Goal: Information Seeking & Learning: Learn about a topic

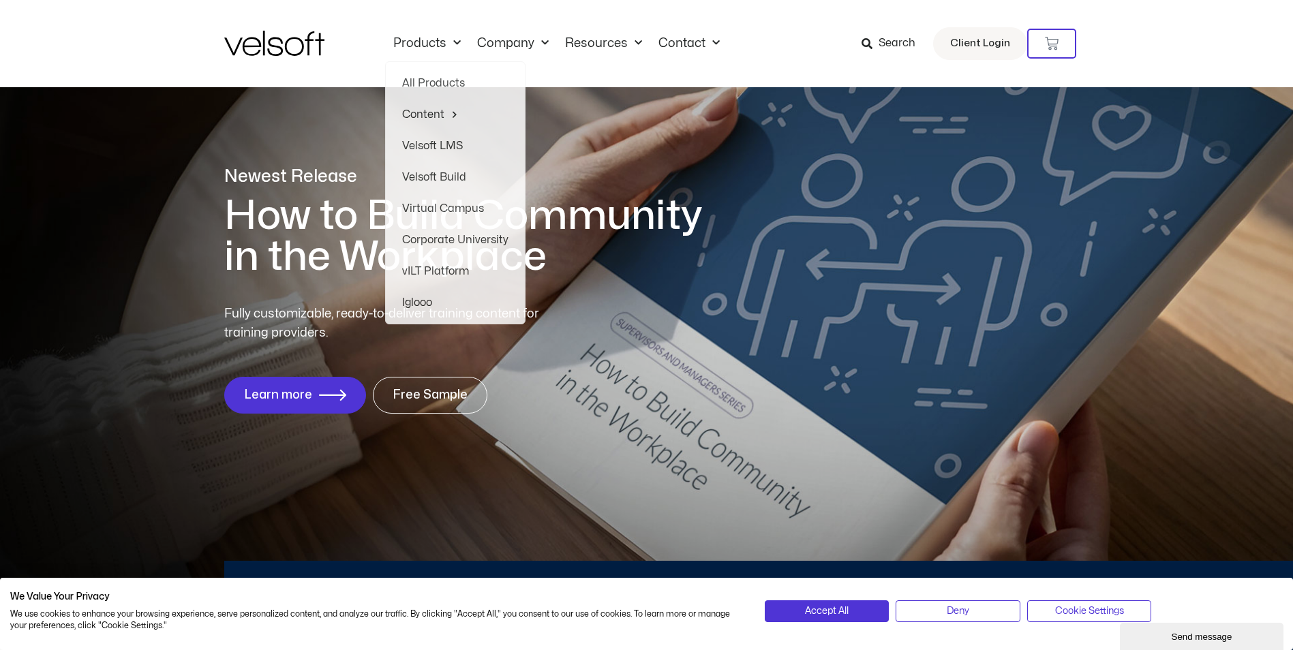
click at [574, 74] on div "Products All Products Content ILT Courseware Storyline 360 Courses SCORM Course…" at bounding box center [646, 43] width 845 height 87
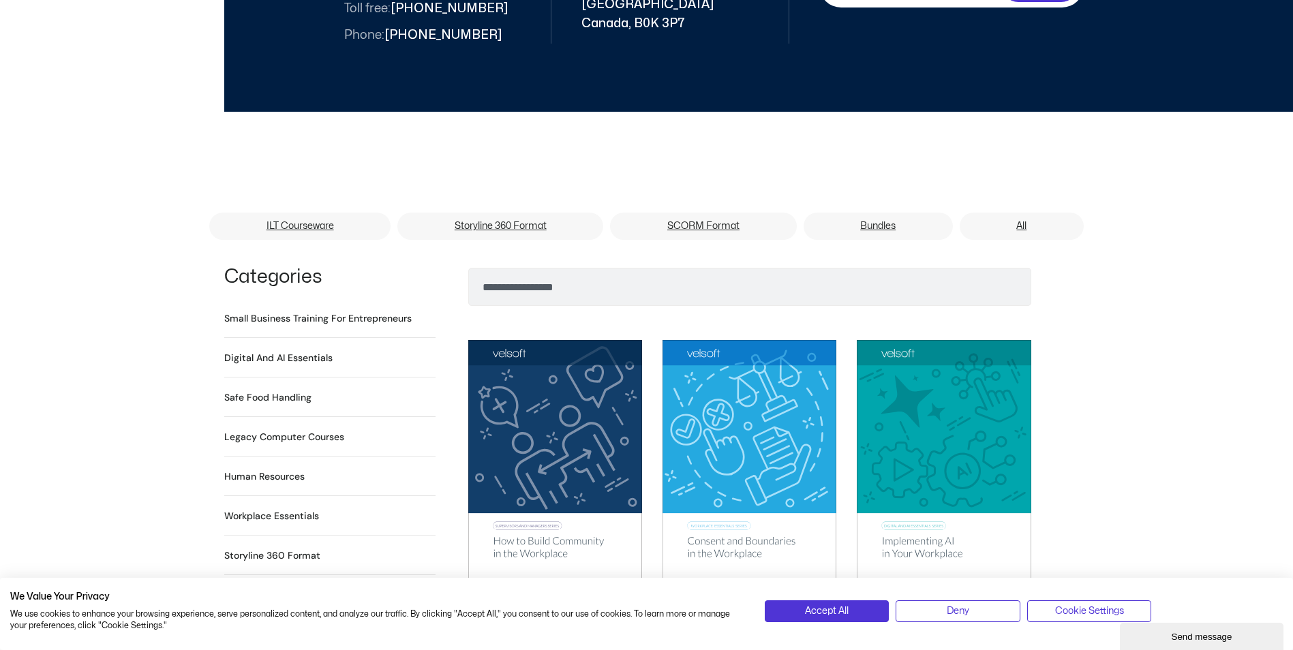
scroll to position [810, 0]
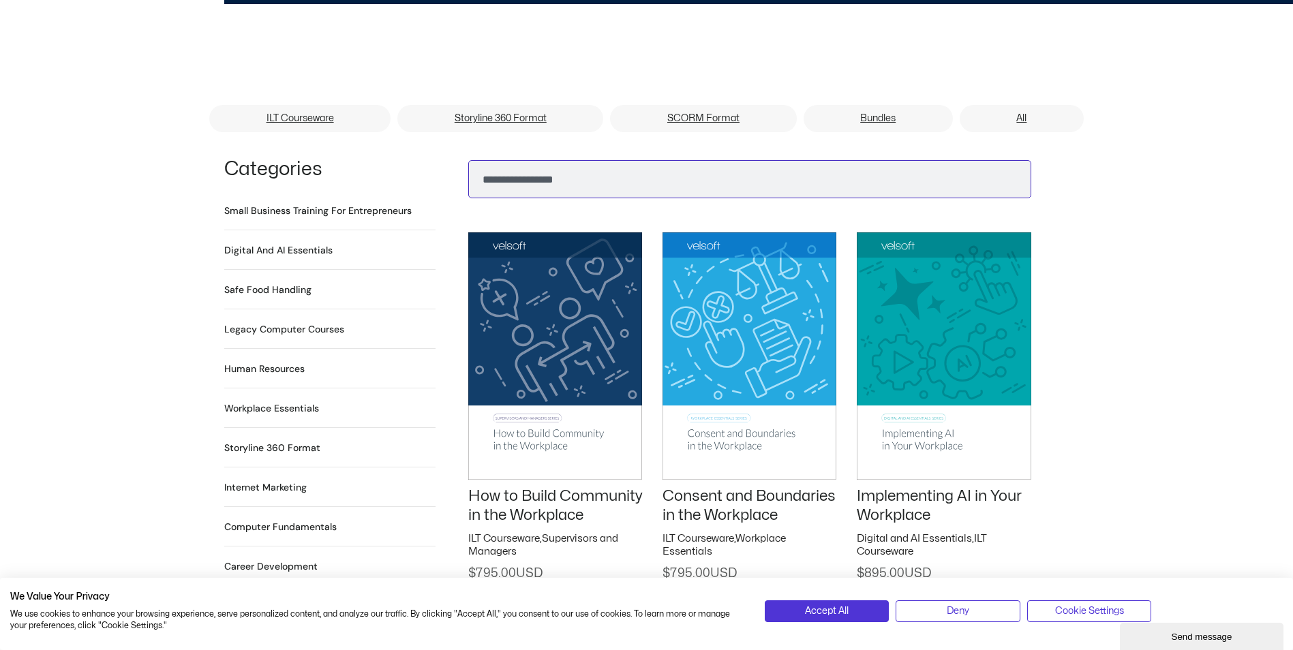
click at [551, 160] on input "Search" at bounding box center [749, 179] width 563 height 38
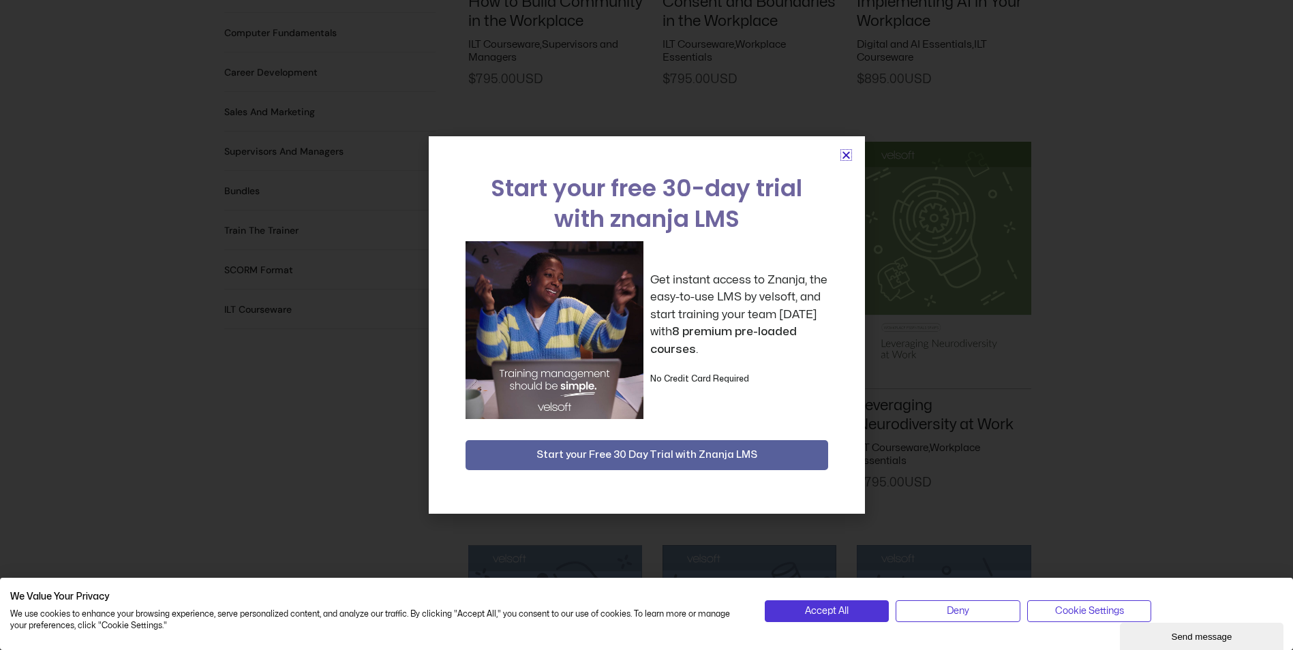
scroll to position [1379, 0]
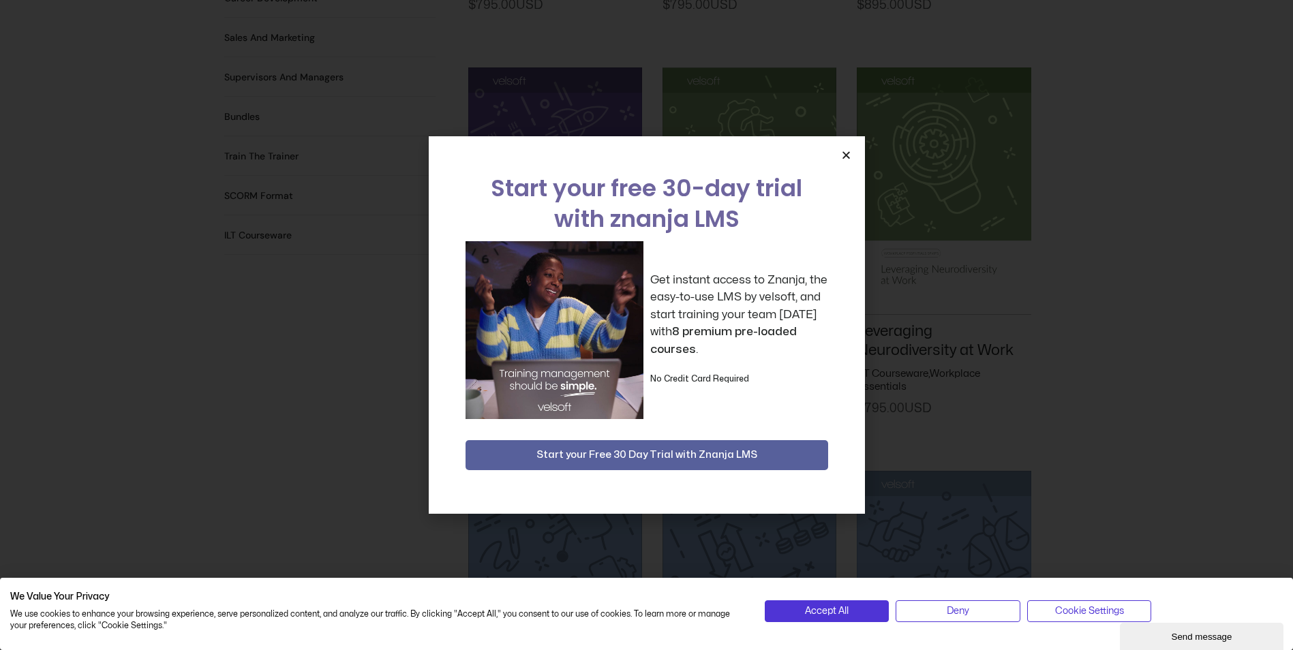
click at [849, 156] on icon "Close" at bounding box center [846, 155] width 10 height 10
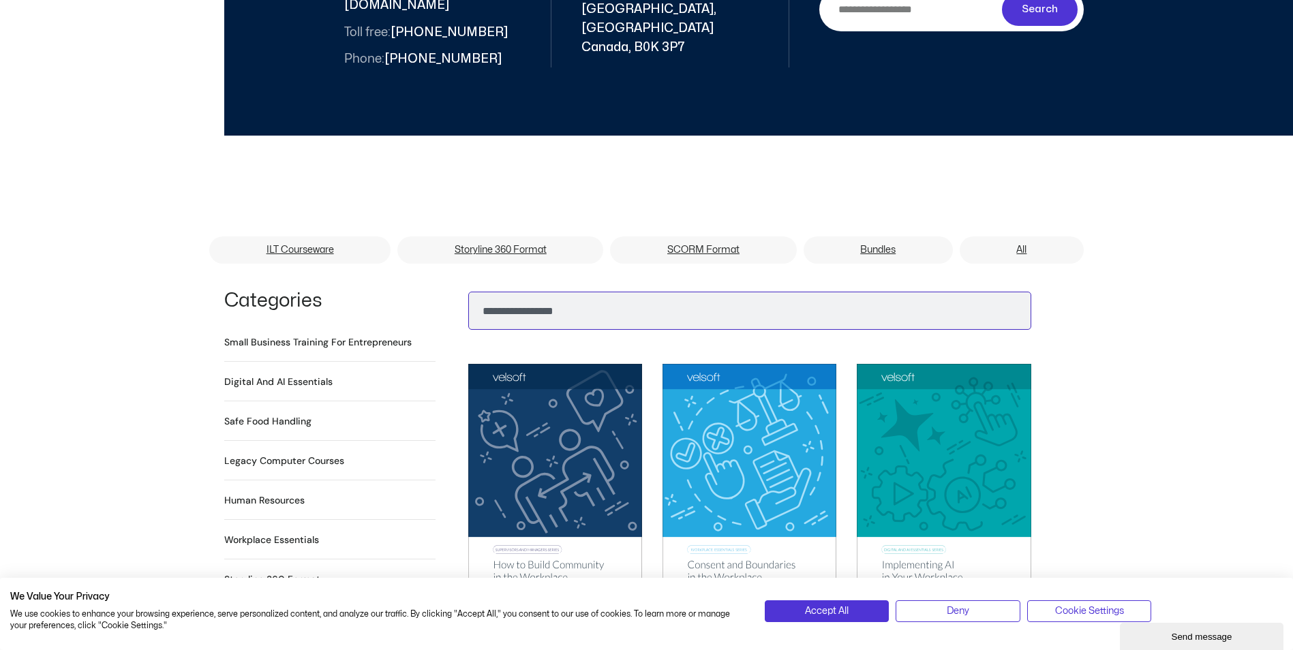
scroll to position [648, 0]
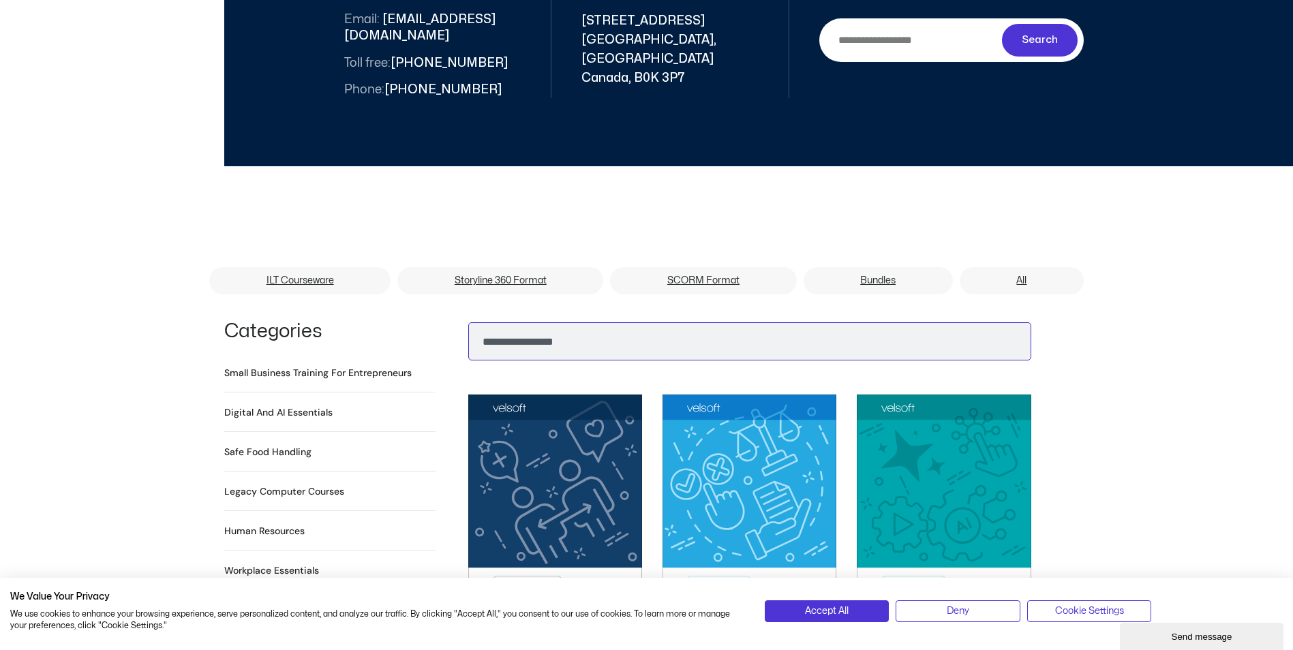
click at [575, 325] on input "Search" at bounding box center [749, 341] width 563 height 38
type input "********"
click at [474, 322] on button "Search" at bounding box center [490, 338] width 33 height 33
click at [614, 327] on input "Search" at bounding box center [749, 341] width 563 height 38
type input "*******"
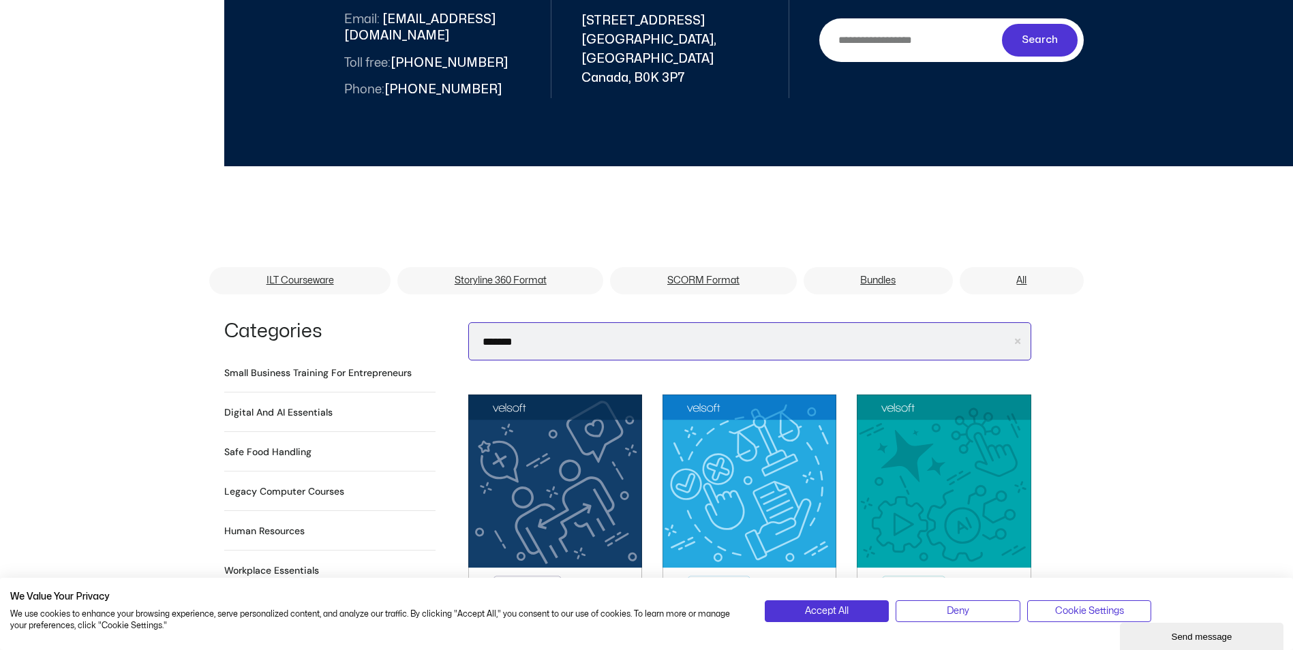
click at [474, 322] on button "Search" at bounding box center [490, 338] width 33 height 33
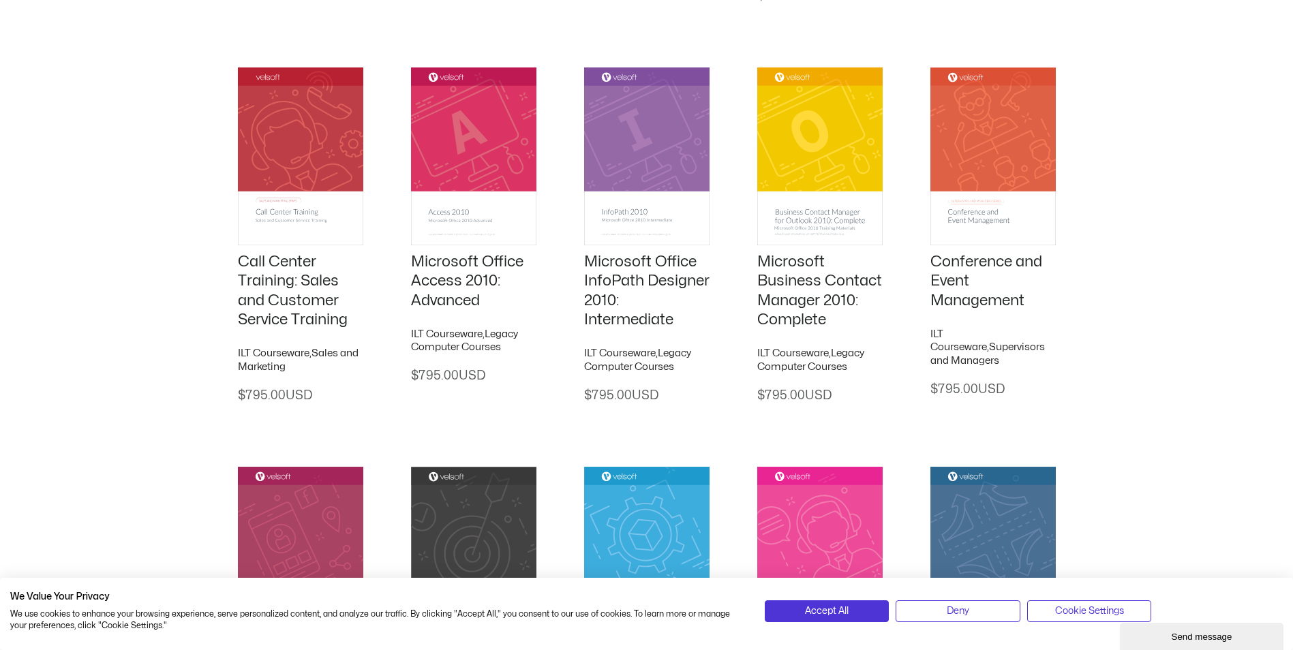
scroll to position [1022, 0]
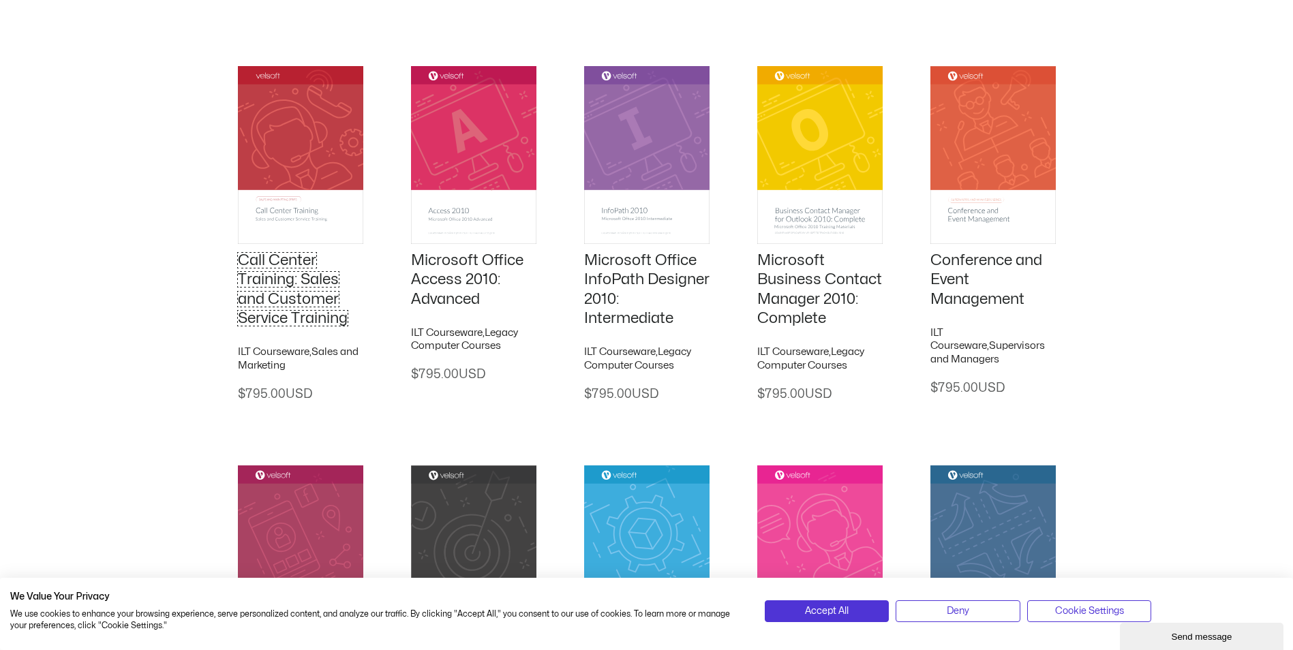
drag, startPoint x: 275, startPoint y: 293, endPoint x: 399, endPoint y: 311, distance: 125.3
click at [275, 293] on link "Call Center Training: Sales and Customer Service Training" at bounding box center [293, 290] width 110 height 74
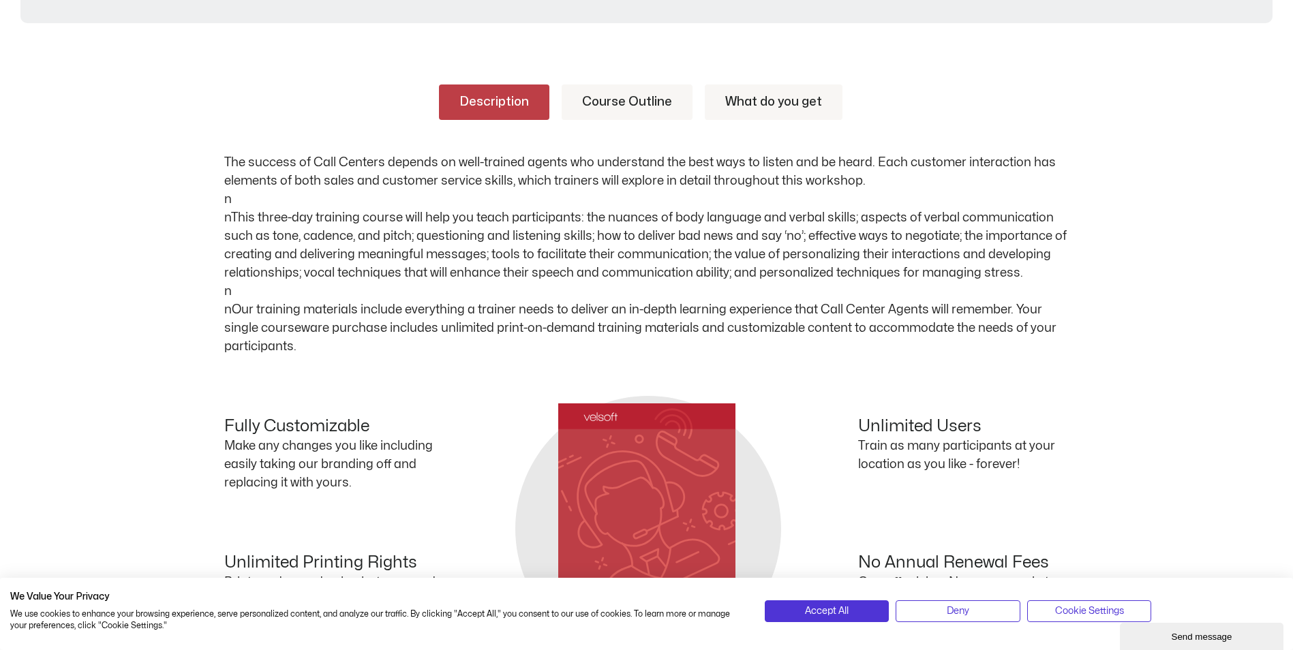
scroll to position [613, 0]
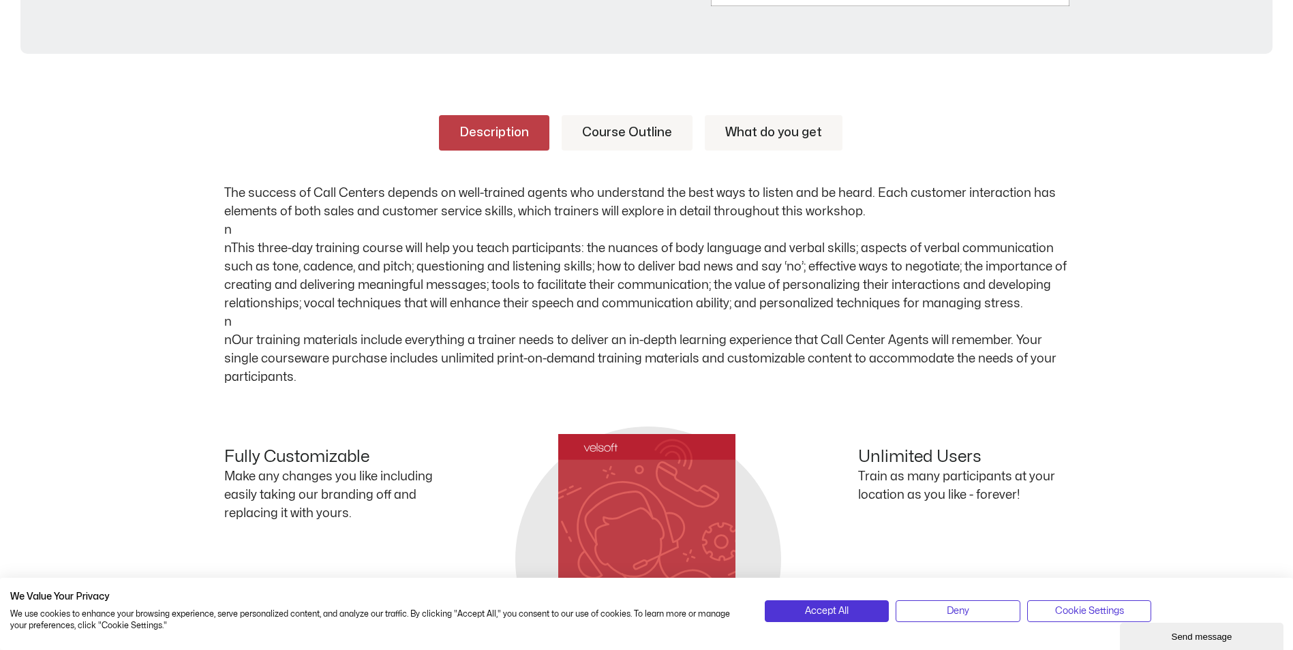
click at [635, 137] on link "Course Outline" at bounding box center [627, 132] width 131 height 35
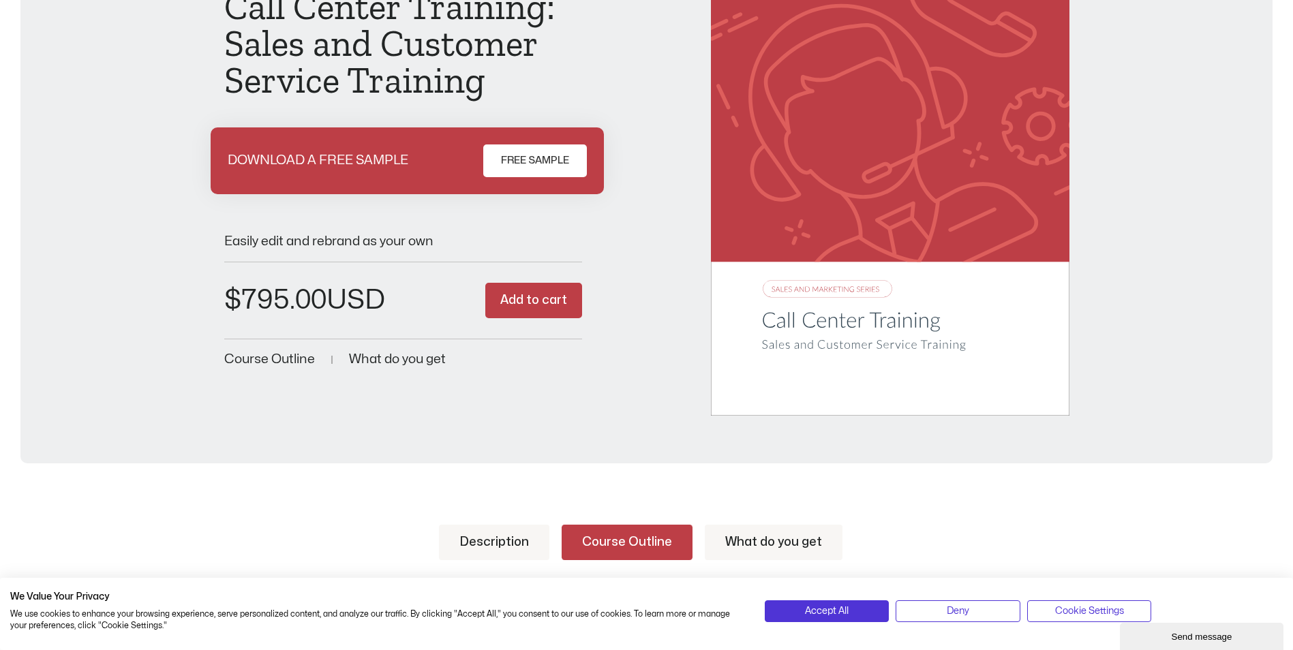
scroll to position [0, 0]
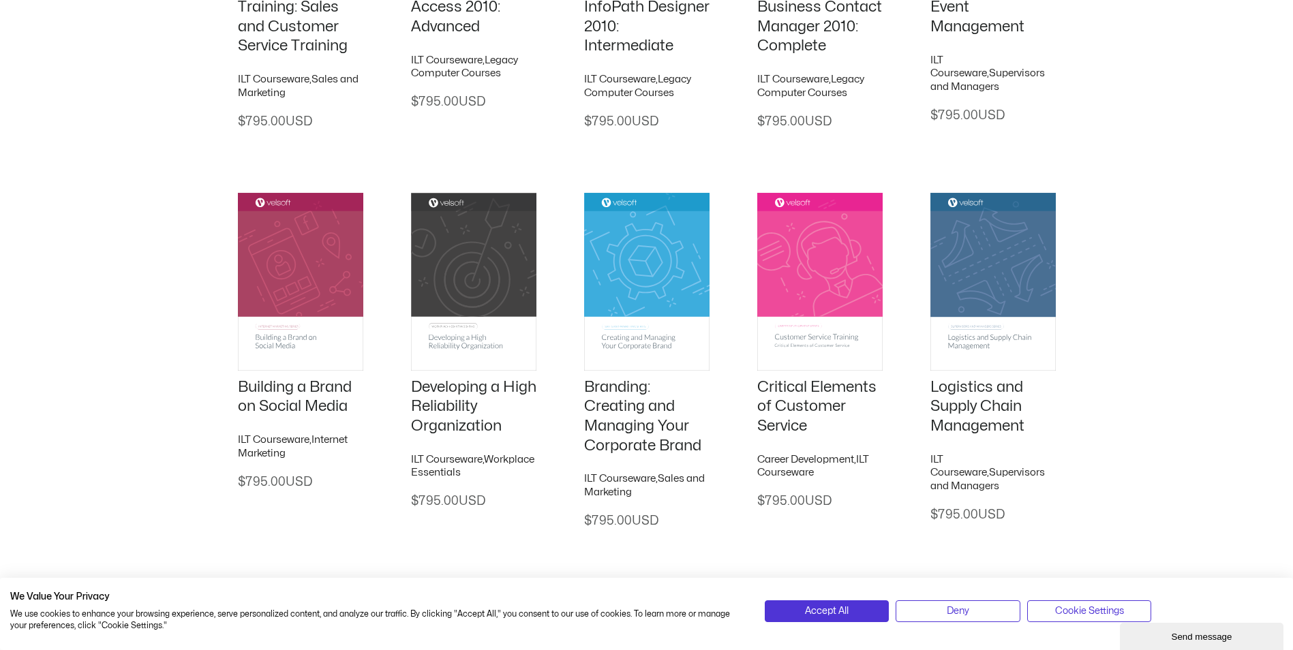
click at [798, 401] on link "Critical Elements of Customer Service" at bounding box center [816, 407] width 119 height 54
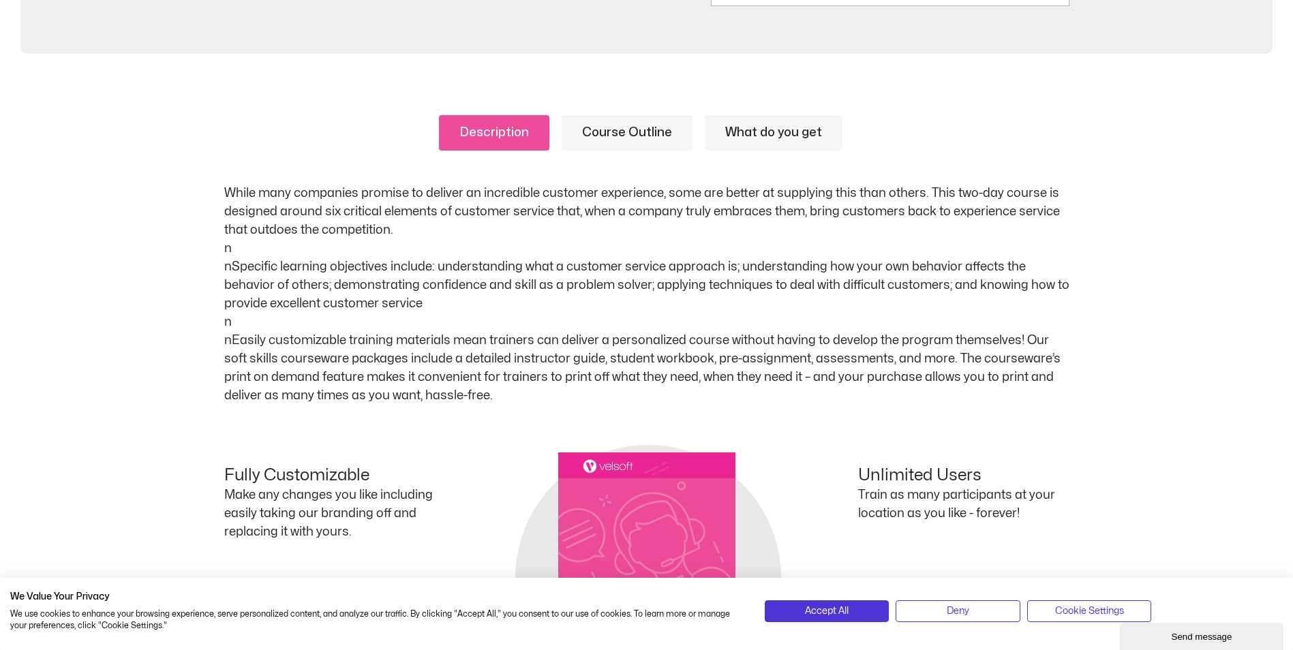
click at [625, 138] on link "Course Outline" at bounding box center [627, 132] width 131 height 35
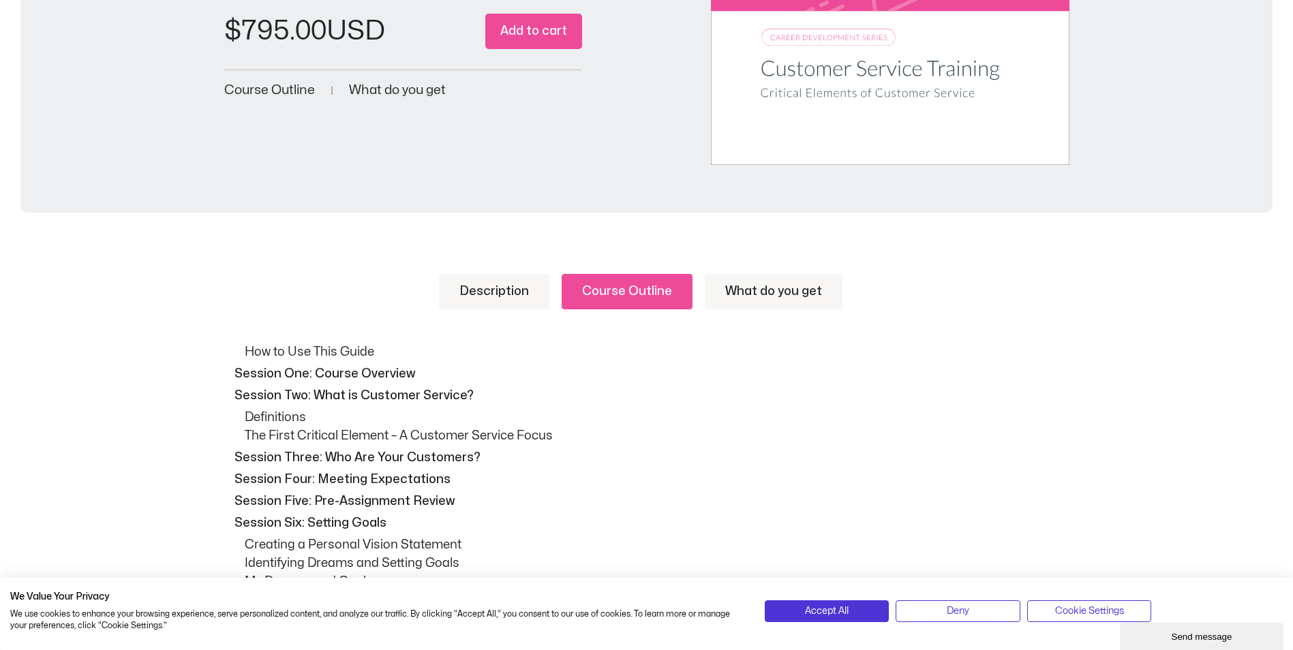
scroll to position [545, 0]
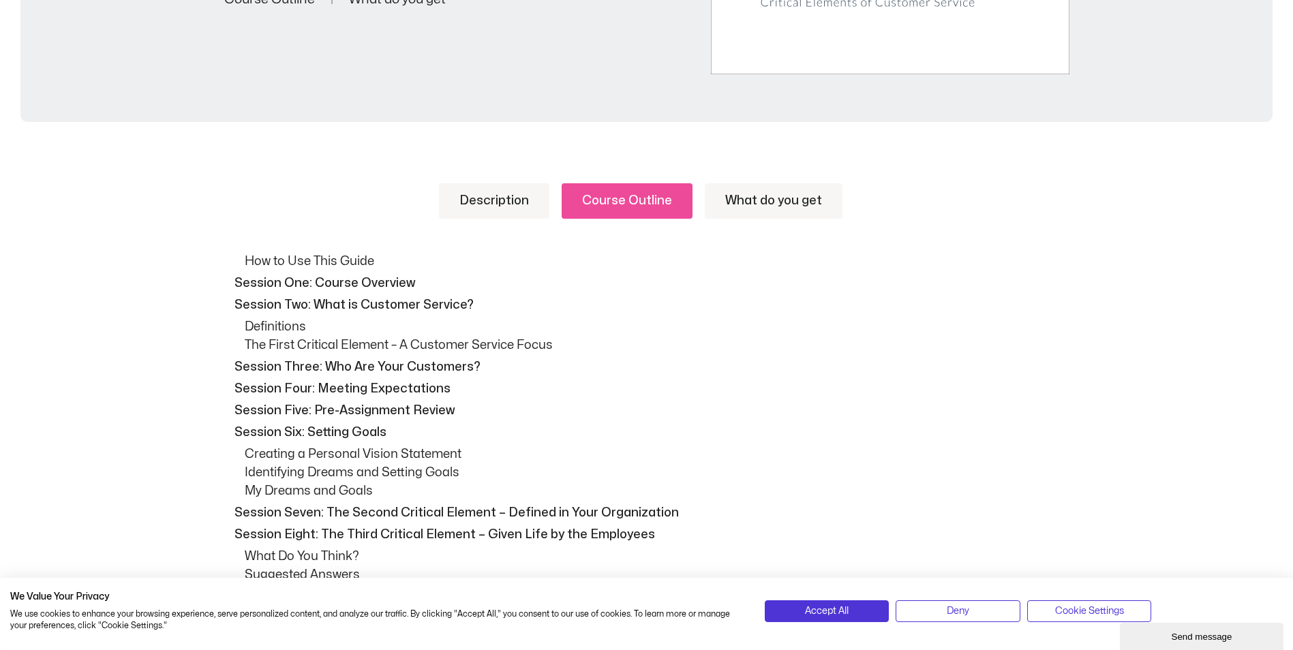
click at [746, 194] on link "What do you get" at bounding box center [774, 200] width 138 height 35
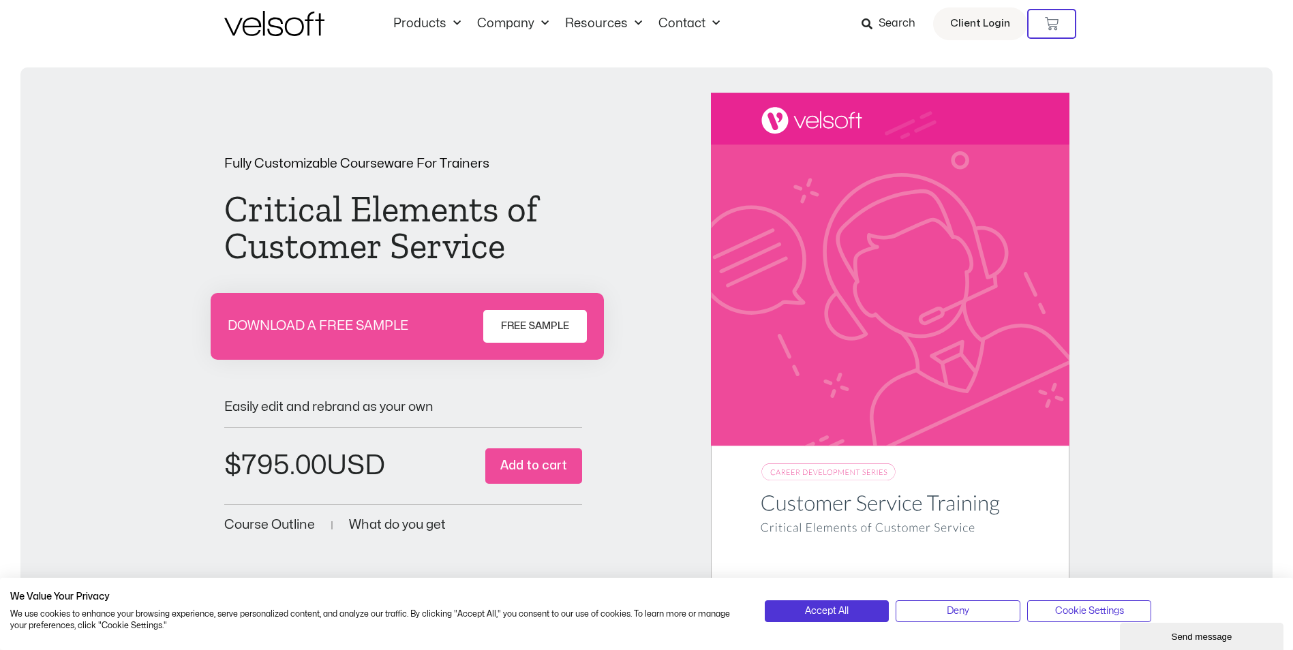
scroll to position [0, 0]
